Goal: Information Seeking & Learning: Find specific fact

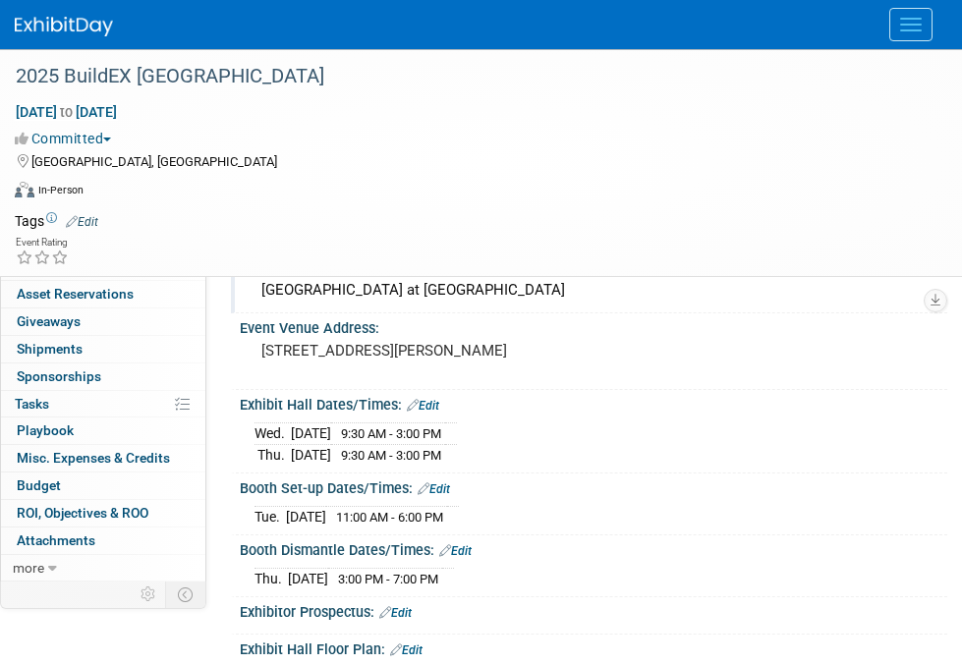
click at [242, 259] on div "Event Venue Name:" at bounding box center [594, 265] width 708 height 25
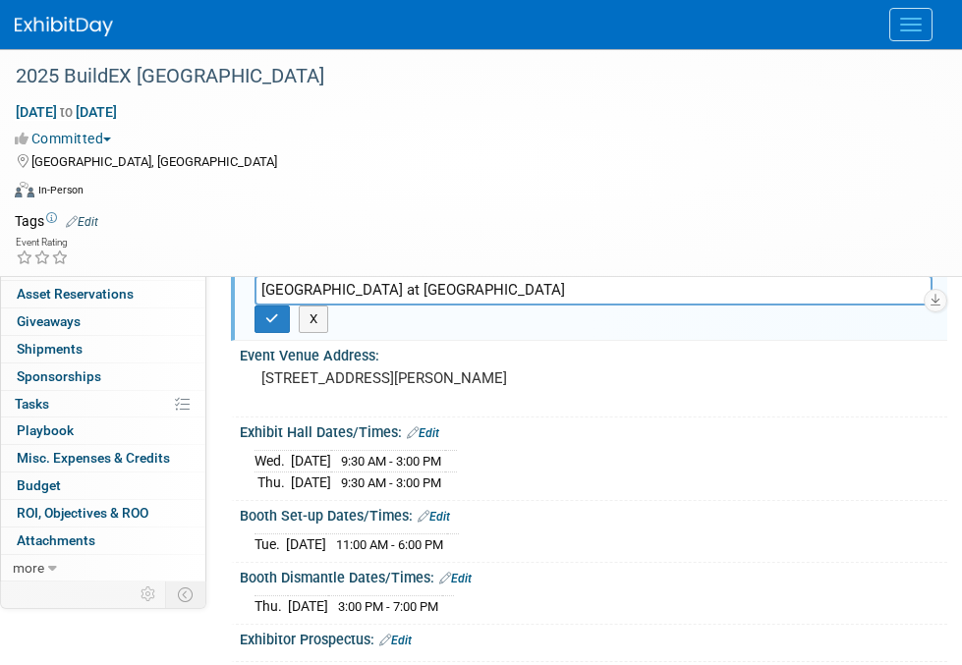
drag, startPoint x: 240, startPoint y: 259, endPoint x: 564, endPoint y: 480, distance: 392.0
click at [329, 306] on button "X" at bounding box center [314, 320] width 30 height 28
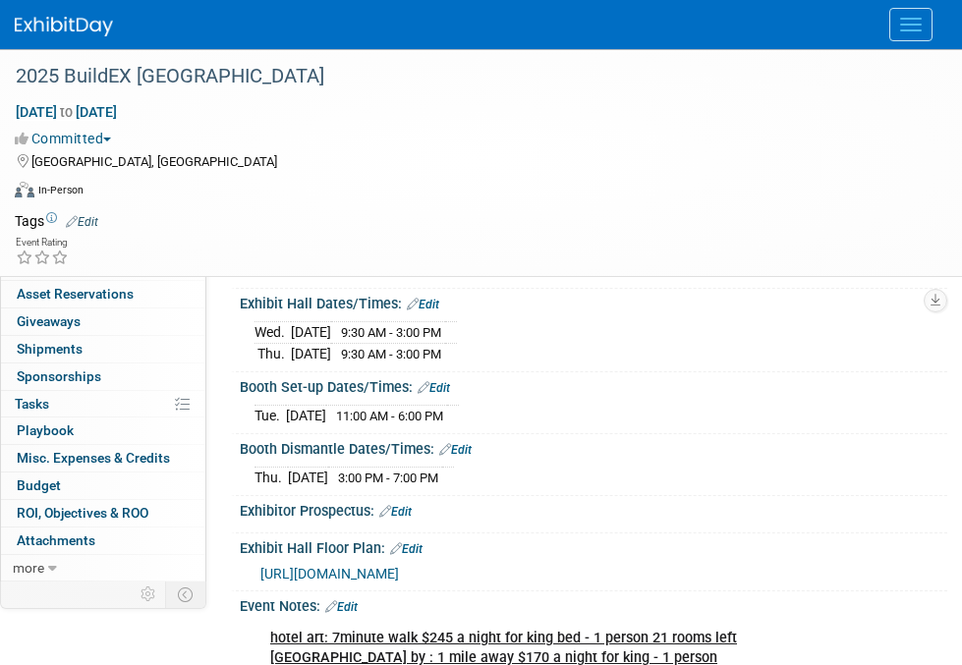
scroll to position [197, 0]
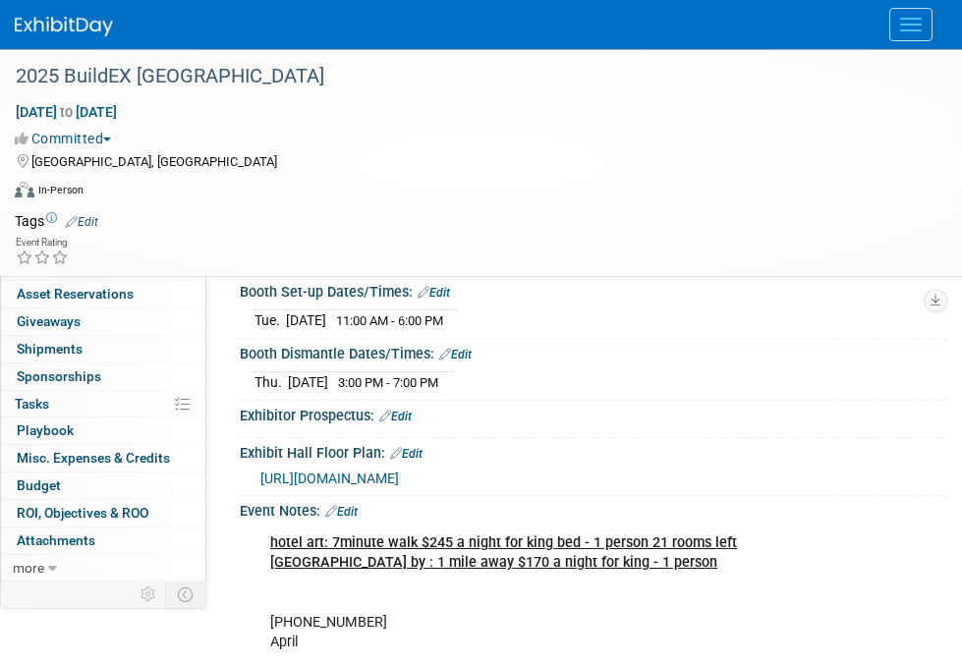
drag, startPoint x: 241, startPoint y: 265, endPoint x: 944, endPoint y: 504, distance: 742.2
click at [933, 504] on div "Event Website: Edit [URL][DOMAIN_NAME] Event Venue Name: [GEOGRAPHIC_DATA] at […" at bounding box center [584, 613] width 697 height 1232
copy div "Event Venue Name: [GEOGRAPHIC_DATA] at [GEOGRAPHIC_DATA] Event Venue Address: […"
click at [86, 27] on img at bounding box center [64, 27] width 98 height 20
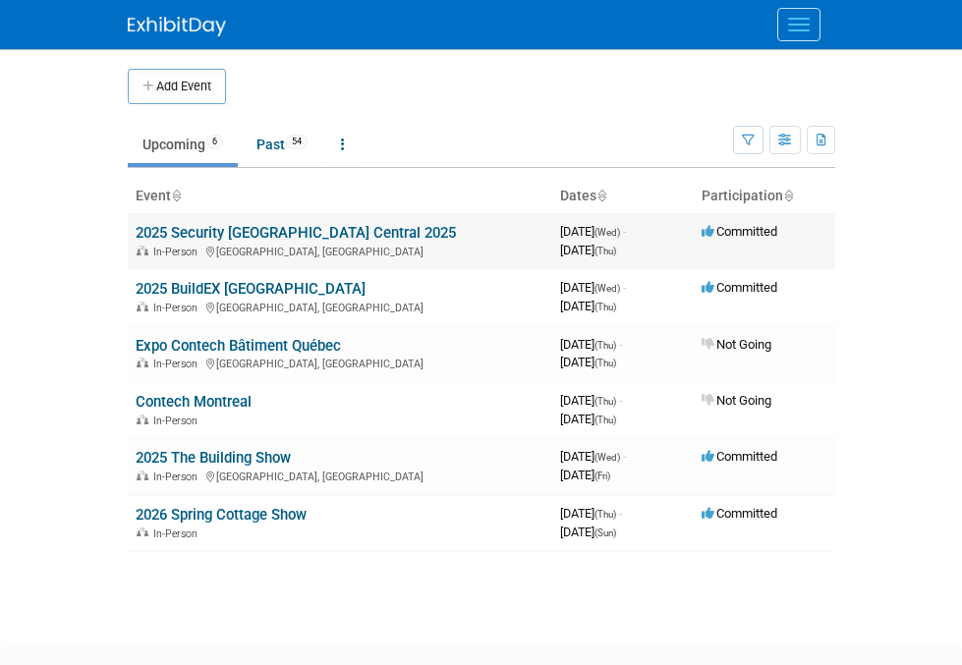
click at [145, 233] on link "2025 Security [GEOGRAPHIC_DATA] Central 2025" at bounding box center [296, 233] width 320 height 18
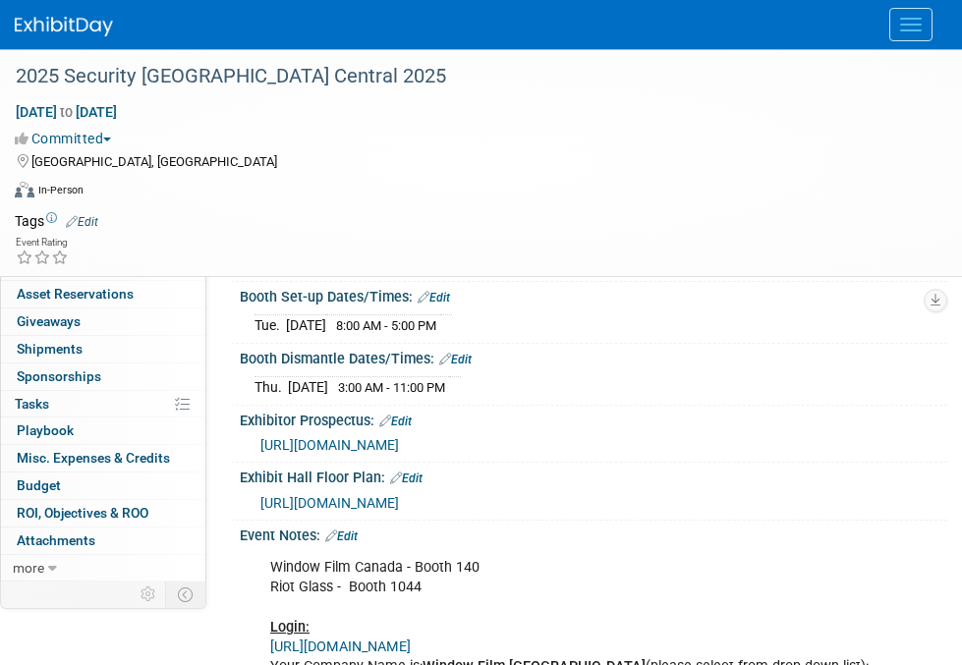
scroll to position [197, 0]
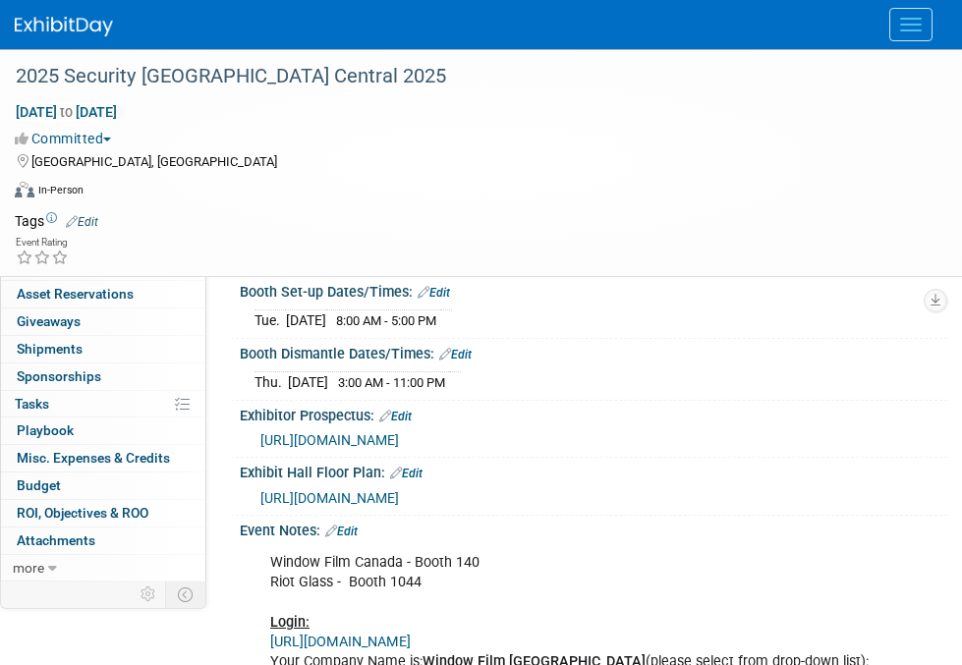
drag, startPoint x: 238, startPoint y: 207, endPoint x: 634, endPoint y: 494, distance: 489.2
click at [634, 494] on div "Event Website: Edit https://securitycanada.com/exhibit/central/ Event Venue Nam…" at bounding box center [584, 415] width 697 height 836
drag, startPoint x: 634, startPoint y: 494, endPoint x: 585, endPoint y: 523, distance: 56.8
click at [585, 523] on div "Event Notes: Edit" at bounding box center [594, 529] width 708 height 26
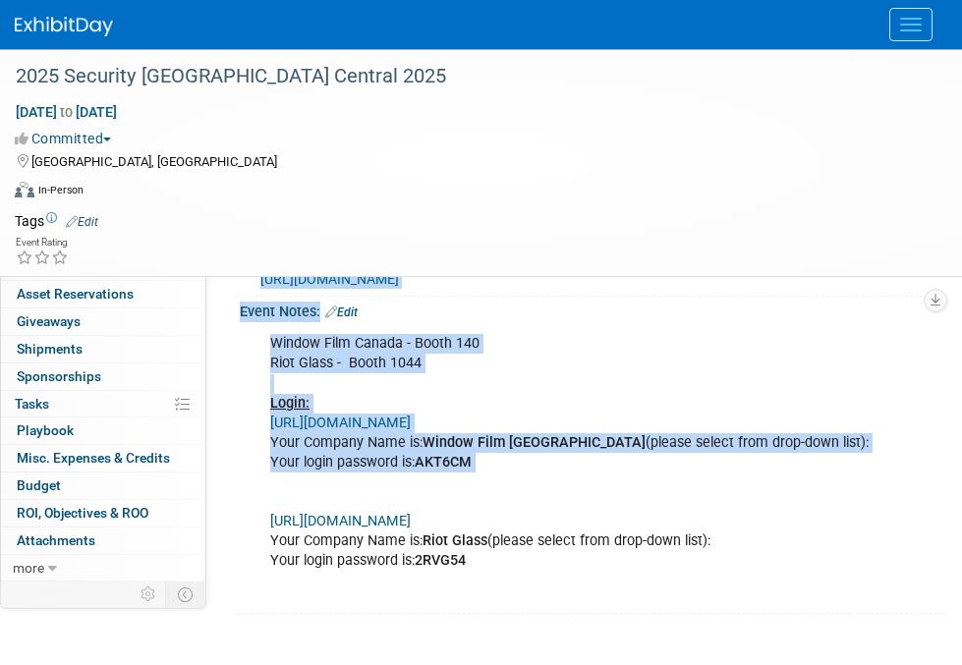
scroll to position [491, 0]
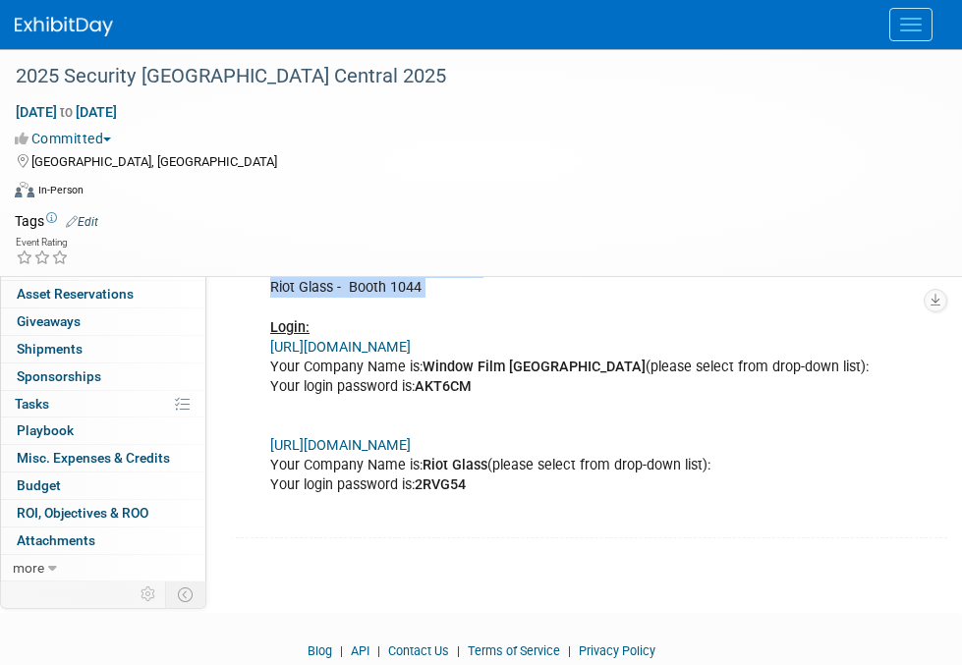
drag, startPoint x: 243, startPoint y: 208, endPoint x: 537, endPoint y: 298, distance: 307.2
click at [537, 298] on div "Event Website: Edit https://securitycanada.com/exhibit/central/ Event Venue Nam…" at bounding box center [584, 120] width 697 height 836
drag, startPoint x: 537, startPoint y: 298, endPoint x: 402, endPoint y: 284, distance: 135.4
copy div "Event Website: Edit https://securitycanada.com/exhibit/central/ Event Venue Nam…"
click at [75, 24] on img at bounding box center [64, 27] width 98 height 20
